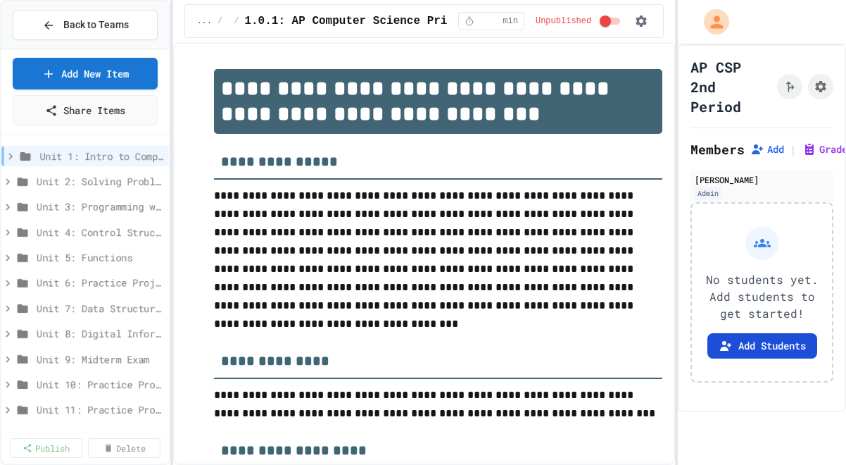
click at [782, 358] on button "Add Students" at bounding box center [763, 345] width 110 height 25
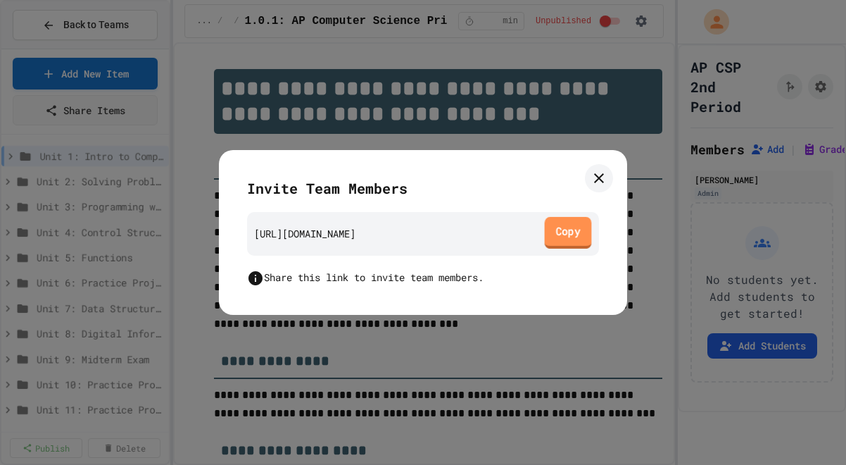
click at [567, 234] on link "Copy" at bounding box center [568, 233] width 47 height 32
click at [598, 172] on icon at bounding box center [599, 178] width 17 height 17
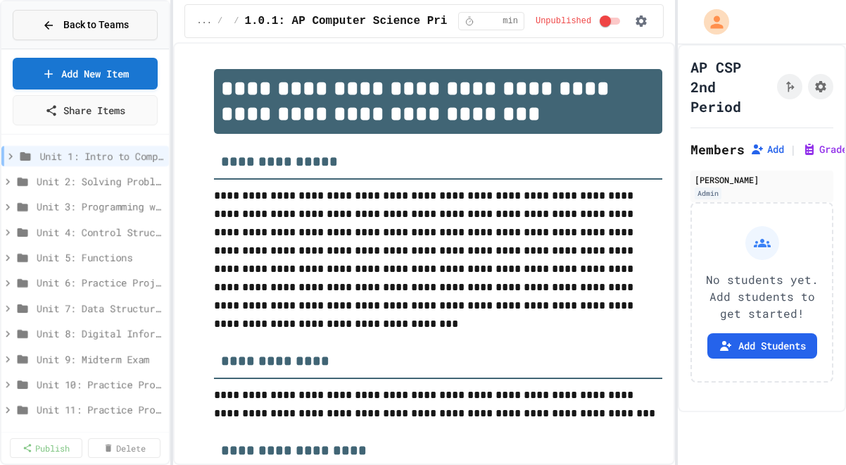
click at [84, 23] on span "Back to Teams" at bounding box center [95, 25] width 65 height 15
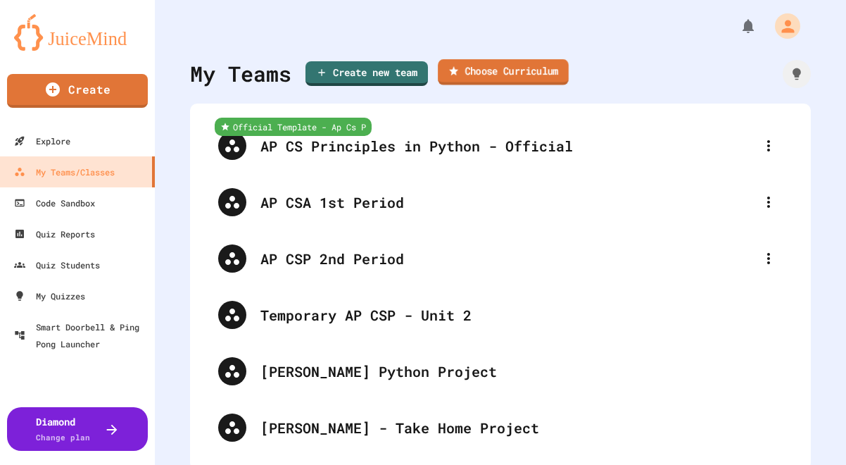
click at [493, 76] on link "Choose Curriculum" at bounding box center [503, 72] width 131 height 26
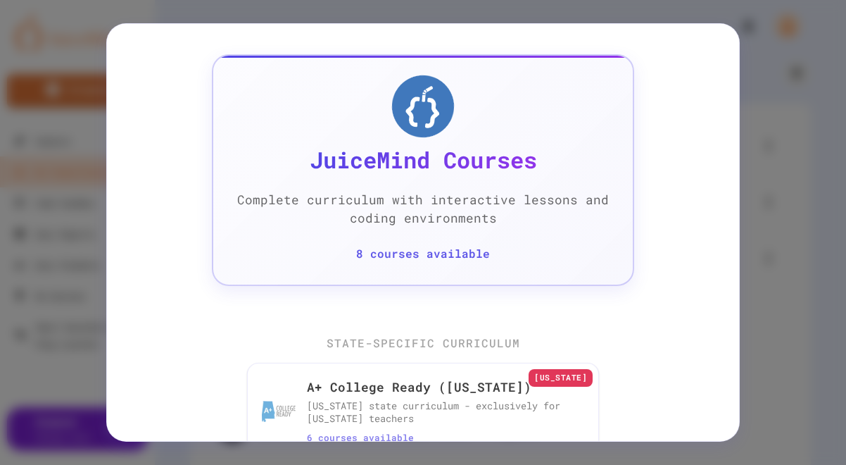
scroll to position [94, 0]
click at [451, 258] on p "8 courses available" at bounding box center [423, 254] width 134 height 17
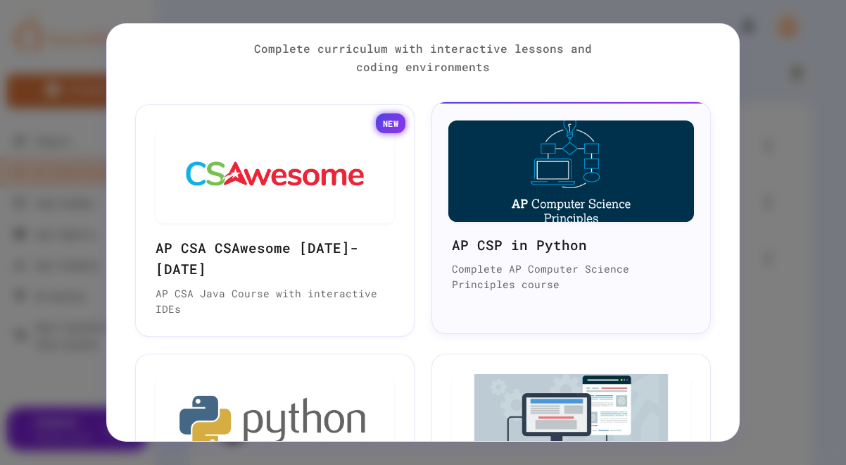
click at [505, 273] on p "Complete AP Computer Science Principles course" at bounding box center [571, 276] width 239 height 30
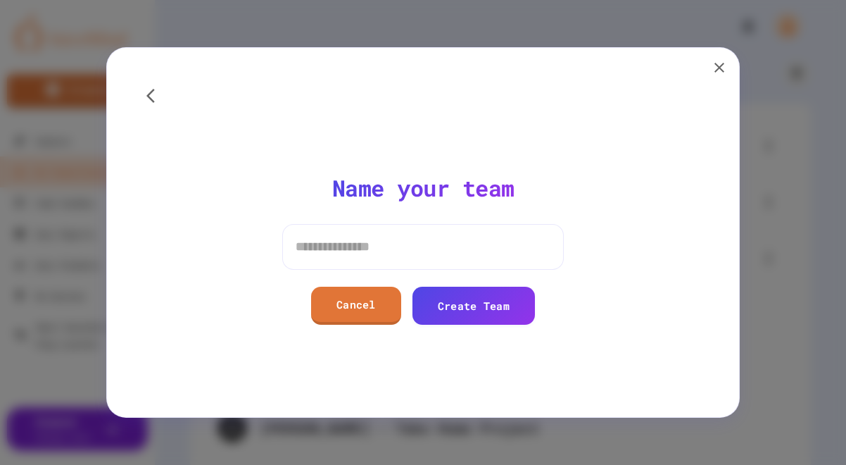
scroll to position [0, 0]
click at [414, 249] on input at bounding box center [423, 246] width 282 height 45
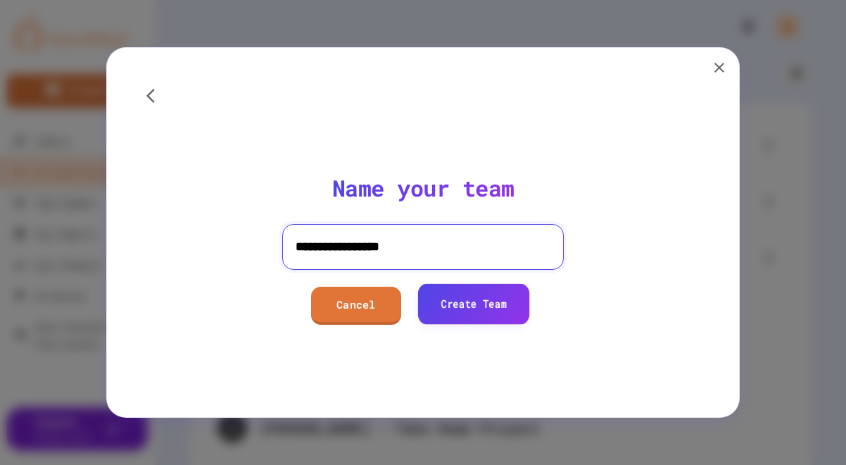
type input "**********"
click at [496, 308] on link "Create Team" at bounding box center [474, 303] width 112 height 40
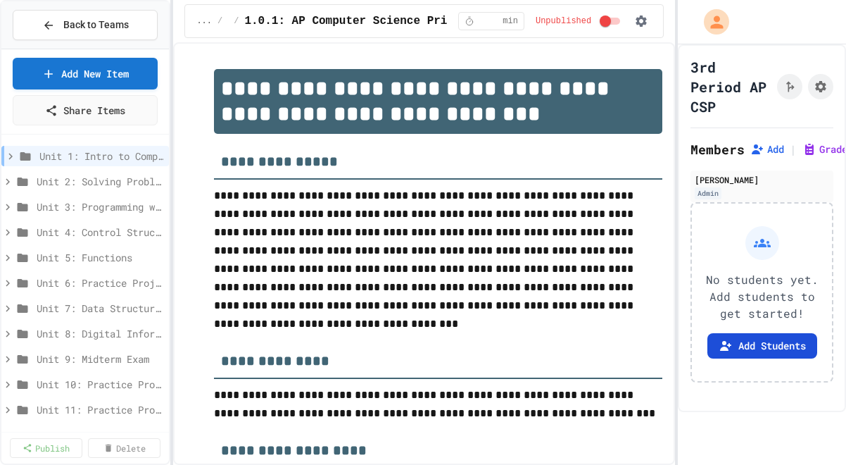
click at [774, 358] on button "Add Students" at bounding box center [763, 345] width 110 height 25
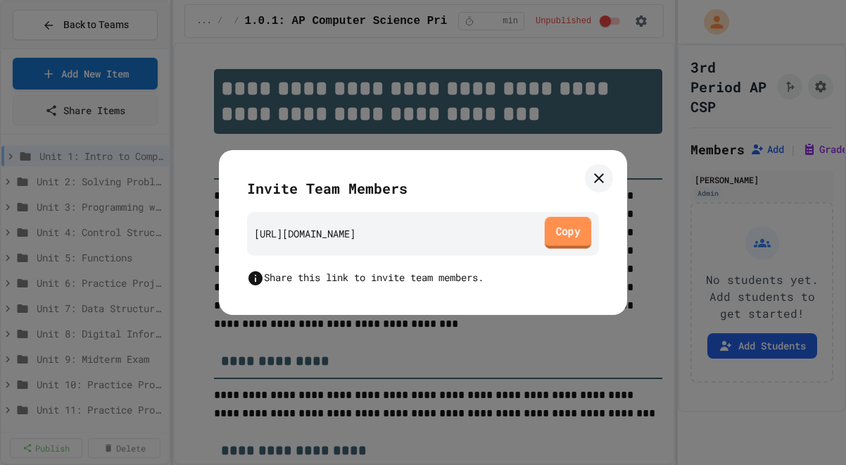
click at [570, 233] on link "Copy" at bounding box center [568, 232] width 46 height 32
